Goal: Information Seeking & Learning: Learn about a topic

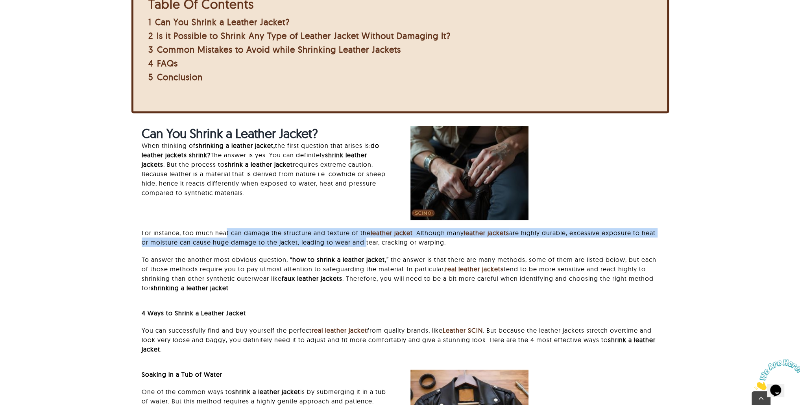
drag, startPoint x: 227, startPoint y: 236, endPoint x: 360, endPoint y: 241, distance: 133.4
click at [361, 241] on p "For instance, too much heat can damage the structure and texture of the leather…" at bounding box center [400, 237] width 517 height 19
click at [223, 243] on p "For instance, too much heat can damage the structure and texture of the leather…" at bounding box center [400, 237] width 517 height 19
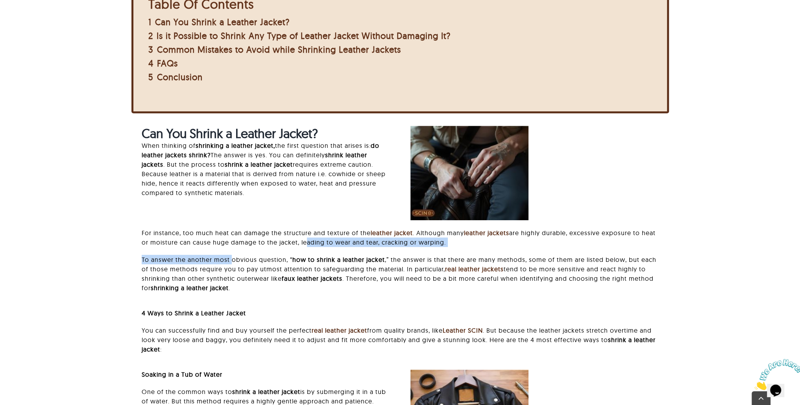
drag, startPoint x: 307, startPoint y: 242, endPoint x: 231, endPoint y: 259, distance: 77.8
click at [231, 259] on div "For instance, too much heat can damage the structure and texture of the leather…" at bounding box center [400, 264] width 517 height 72
click at [230, 258] on p "To answer the another most obvious question, “ how to shrink a leather jacket ,…" at bounding box center [400, 274] width 517 height 38
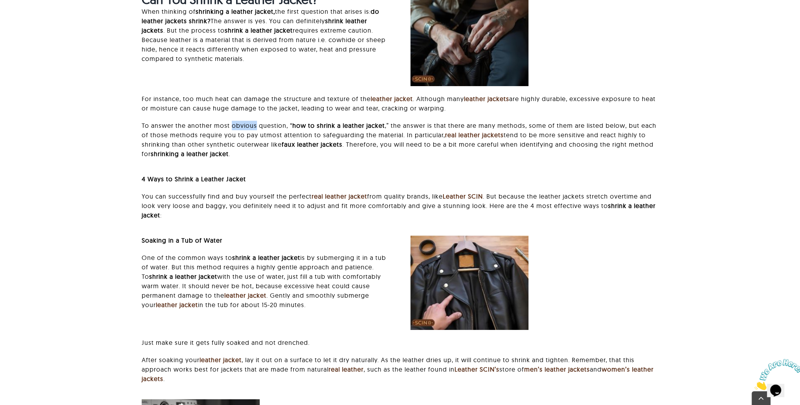
scroll to position [629, 0]
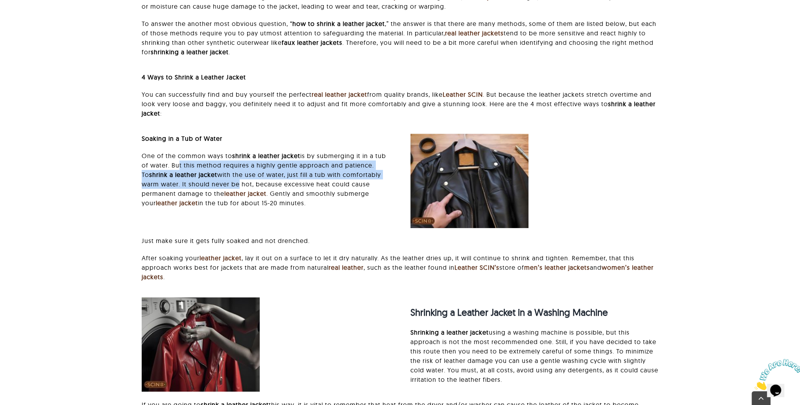
drag, startPoint x: 175, startPoint y: 168, endPoint x: 236, endPoint y: 187, distance: 64.4
click at [236, 187] on p "One of the common ways to shrink a leather jacket is by submerging it in a tub …" at bounding box center [266, 179] width 248 height 57
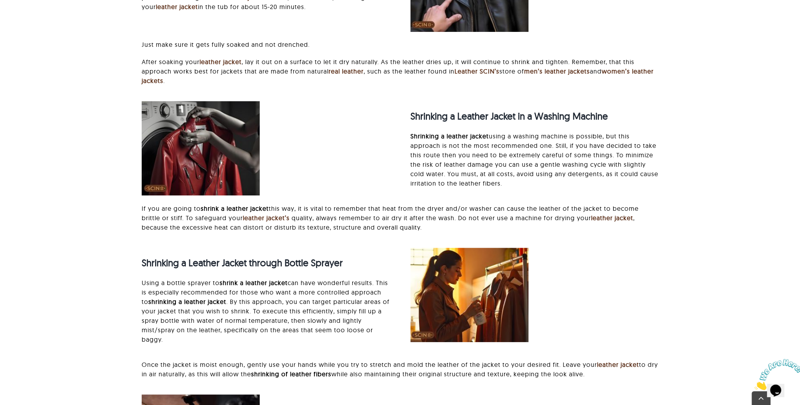
scroll to position [826, 0]
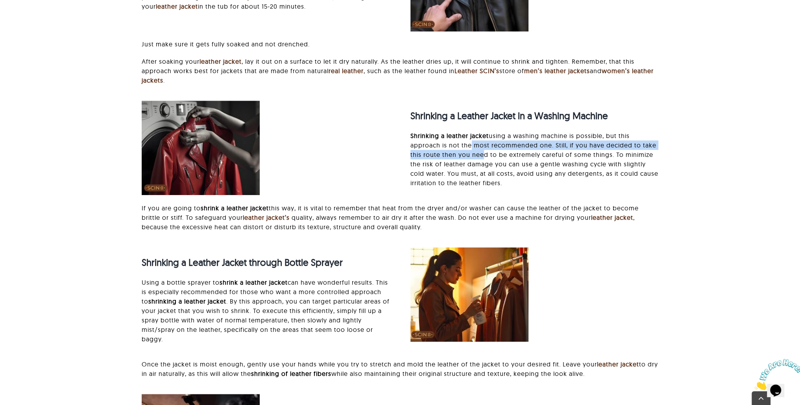
drag, startPoint x: 473, startPoint y: 144, endPoint x: 479, endPoint y: 155, distance: 13.0
click at [479, 155] on p "Shrinking a leather jacket using a washing machine is possible, but this approa…" at bounding box center [534, 159] width 248 height 57
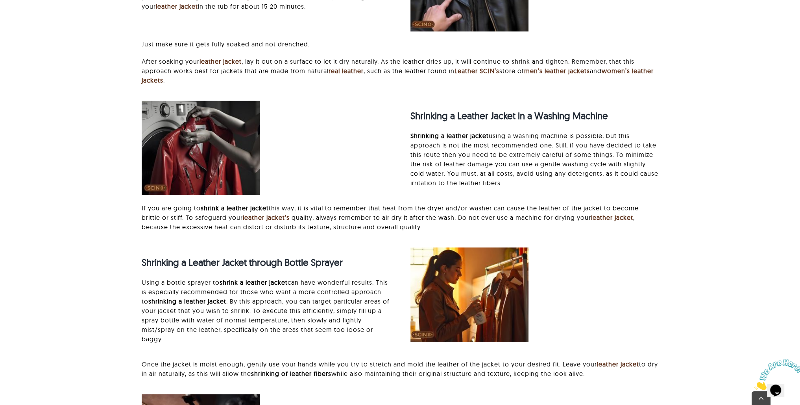
click at [484, 155] on p "Shrinking a leather jacket using a washing machine is possible, but this approa…" at bounding box center [534, 159] width 248 height 57
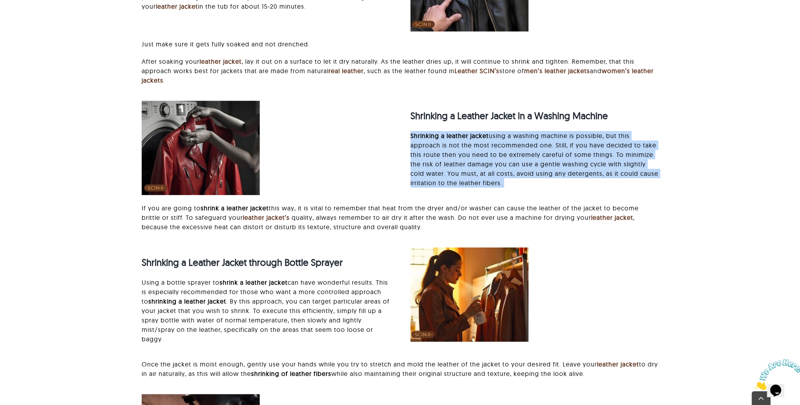
click at [484, 155] on p "Shrinking a leather jacket using a washing machine is possible, but this approa…" at bounding box center [534, 159] width 248 height 57
click at [466, 164] on p "Shrinking a leather jacket using a washing machine is possible, but this approa…" at bounding box center [534, 159] width 248 height 57
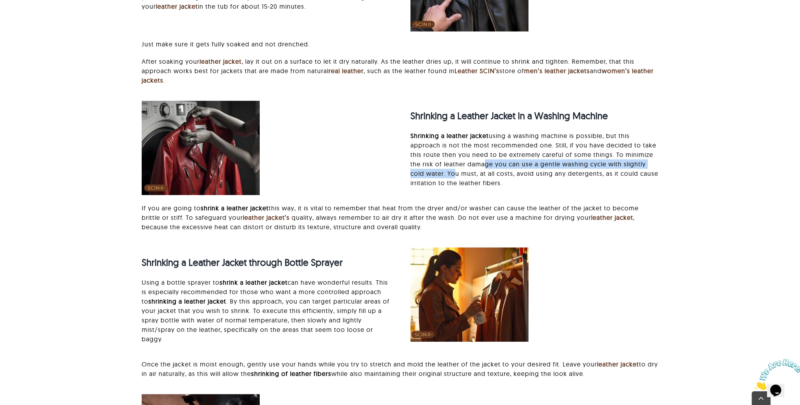
drag, startPoint x: 482, startPoint y: 163, endPoint x: 453, endPoint y: 175, distance: 30.9
click at [452, 175] on p "Shrinking a leather jacket using a washing machine is possible, but this approa…" at bounding box center [534, 159] width 248 height 57
drag, startPoint x: 460, startPoint y: 174, endPoint x: 518, endPoint y: 183, distance: 58.5
click at [518, 183] on p "Shrinking a leather jacket using a washing machine is possible, but this approa…" at bounding box center [534, 159] width 248 height 57
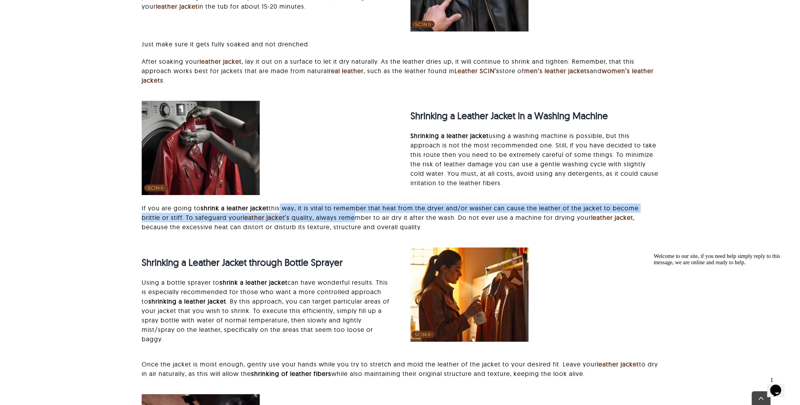
drag, startPoint x: 283, startPoint y: 208, endPoint x: 359, endPoint y: 220, distance: 76.9
click at [359, 220] on p "If you are going to shrink a leather jacket this way, it is vital to remember t…" at bounding box center [400, 217] width 517 height 28
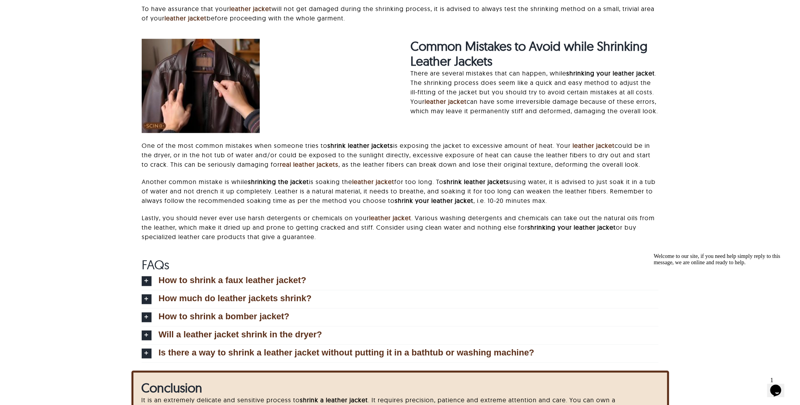
scroll to position [1534, 0]
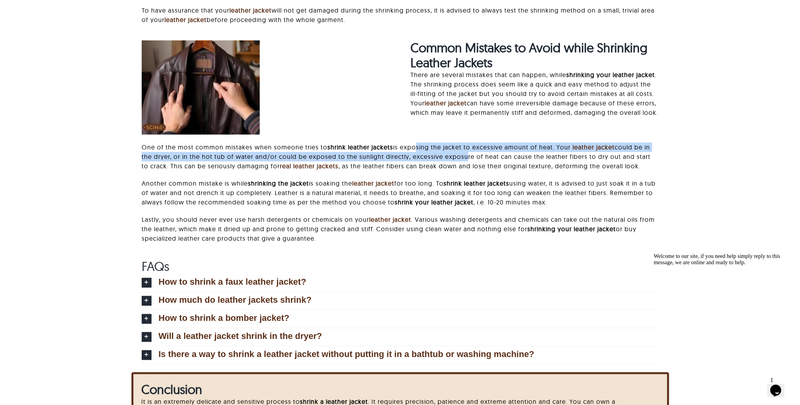
drag, startPoint x: 414, startPoint y: 150, endPoint x: 463, endPoint y: 159, distance: 50.4
click at [463, 159] on p "One of the most common mistakes when someone tries to shrink leather jackets is…" at bounding box center [400, 156] width 517 height 28
click at [463, 160] on p "One of the most common mistakes when someone tries to shrink leather jackets is…" at bounding box center [400, 156] width 517 height 28
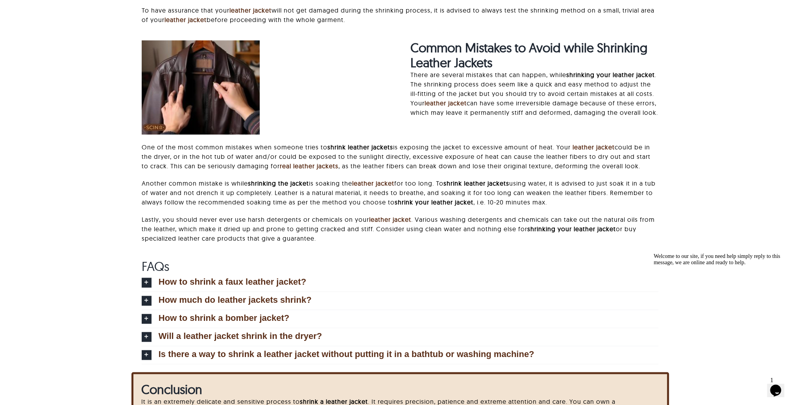
click at [350, 166] on p "One of the most common mistakes when someone tries to shrink leather jackets is…" at bounding box center [400, 156] width 517 height 28
click at [349, 161] on p "One of the most common mistakes when someone tries to shrink leather jackets is…" at bounding box center [400, 156] width 517 height 28
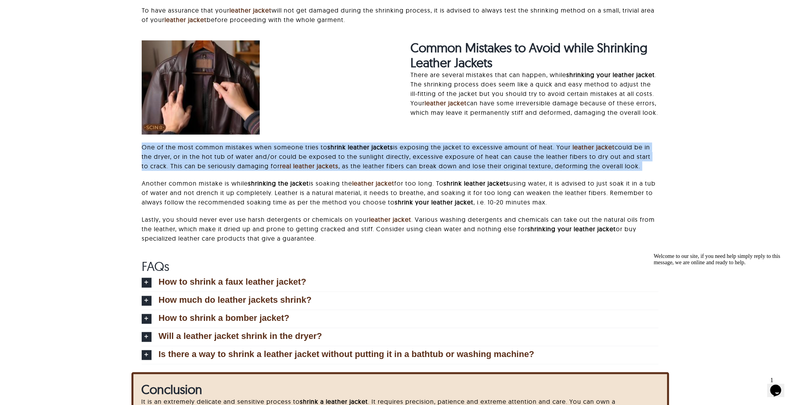
drag, startPoint x: 349, startPoint y: 161, endPoint x: 357, endPoint y: 161, distance: 7.5
click at [350, 161] on p "One of the most common mistakes when someone tries to shrink leather jackets is…" at bounding box center [400, 156] width 517 height 28
click at [386, 165] on p "One of the most common mistakes when someone tries to shrink leather jackets is…" at bounding box center [400, 156] width 517 height 28
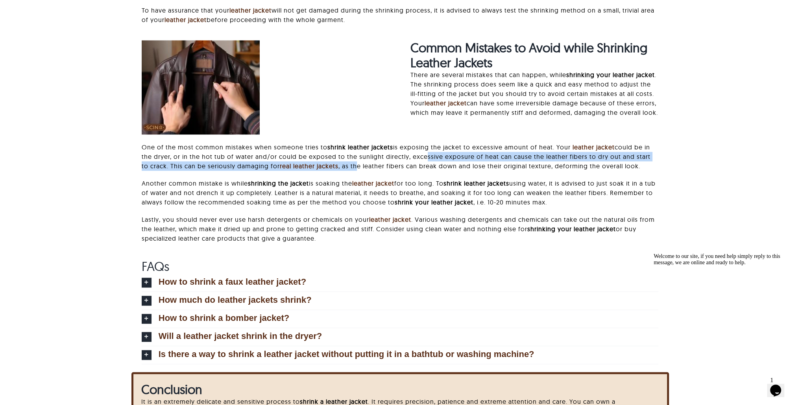
drag, startPoint x: 420, startPoint y: 160, endPoint x: 351, endPoint y: 168, distance: 69.3
click at [351, 168] on p "One of the most common mistakes when someone tries to shrink leather jackets is…" at bounding box center [400, 156] width 517 height 28
drag, startPoint x: 448, startPoint y: 184, endPoint x: 326, endPoint y: 195, distance: 123.2
click at [326, 195] on p "Another common mistake is while shrinking the jacket is soaking the leather jac…" at bounding box center [400, 193] width 517 height 28
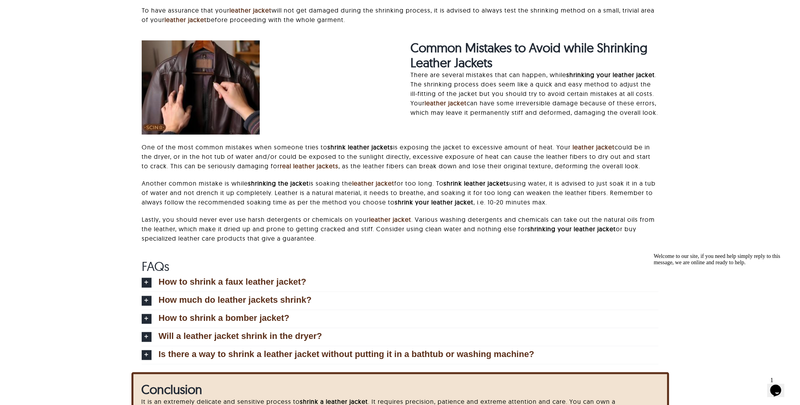
click at [346, 193] on p "Another common mistake is while shrinking the jacket is soaking the leather jac…" at bounding box center [400, 193] width 517 height 28
drag, startPoint x: 154, startPoint y: 201, endPoint x: 261, endPoint y: 205, distance: 107.4
click at [261, 205] on p "Another common mistake is while shrinking the jacket is soaking the leather jac…" at bounding box center [400, 193] width 517 height 28
click at [289, 232] on p "Lastly, you should never ever use harsh detergents or chemicals on your leather…" at bounding box center [400, 229] width 517 height 28
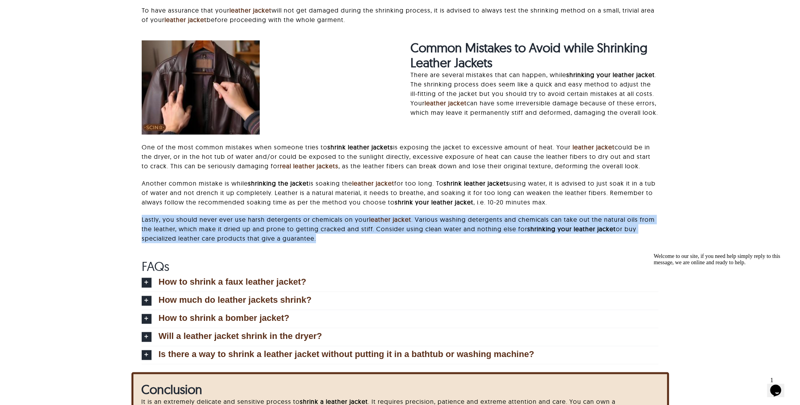
click at [289, 232] on p "Lastly, you should never ever use harsh detergents or chemicals on your leather…" at bounding box center [400, 229] width 517 height 28
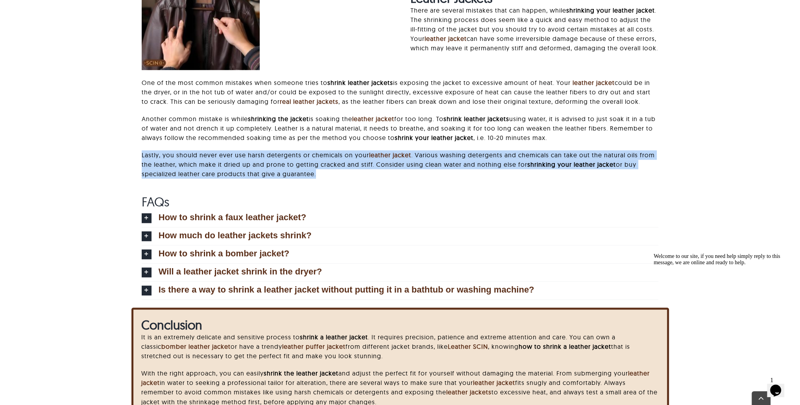
scroll to position [1731, 0]
